Goal: Feedback & Contribution: Submit feedback/report problem

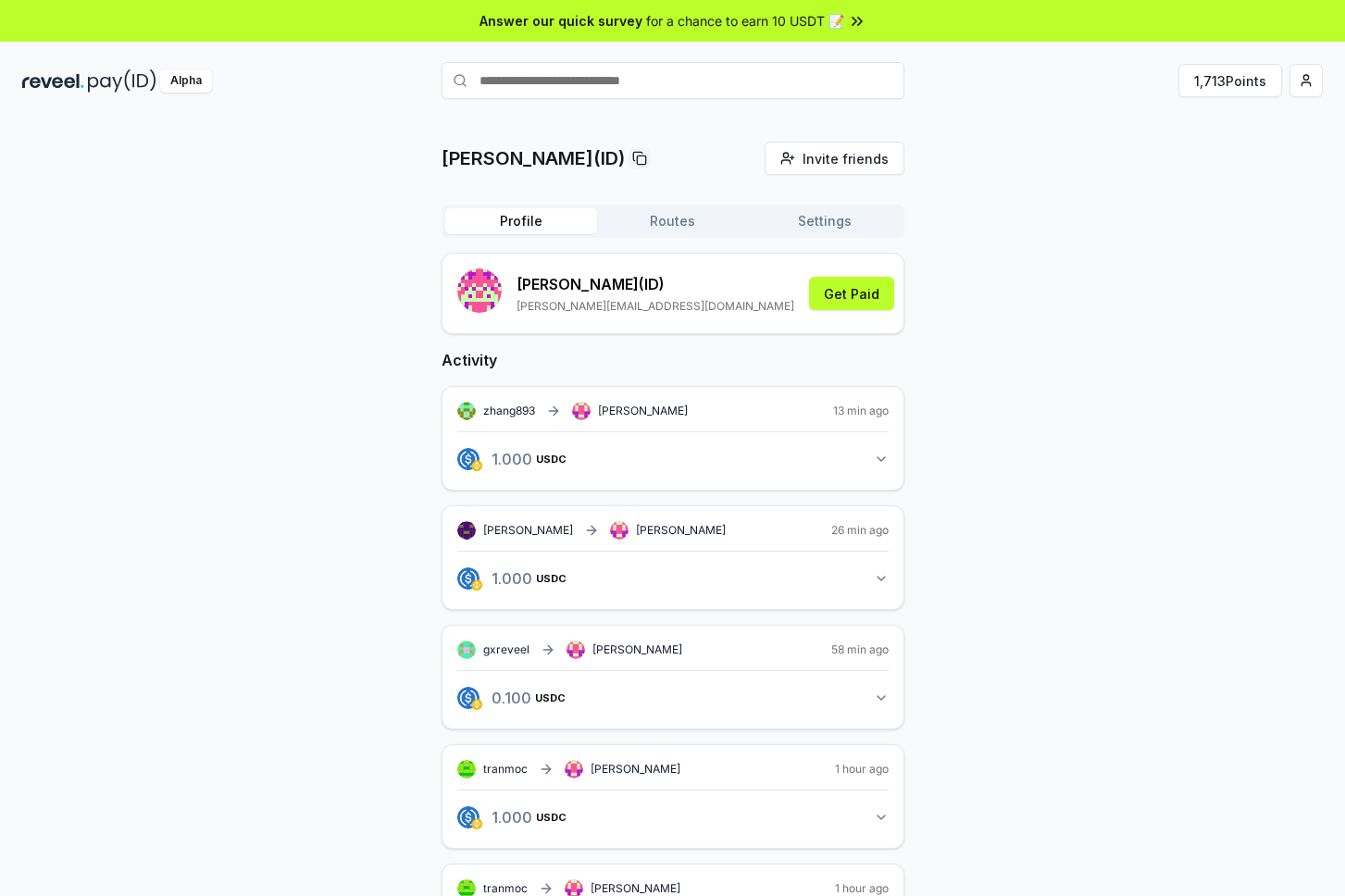
click at [932, 24] on div "Answer our quick survey for a chance to earn 10 USDT 📝" at bounding box center [672, 21] width 1345 height 41
